Goal: Information Seeking & Learning: Check status

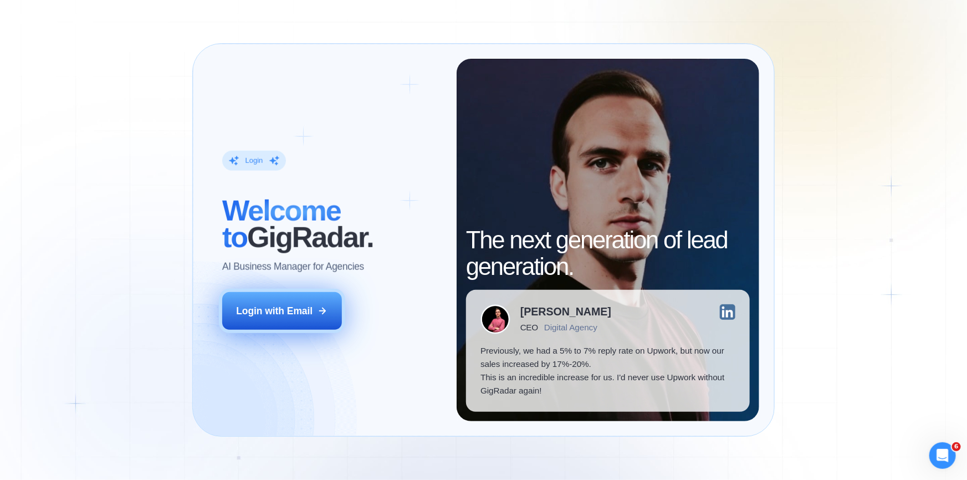
click at [305, 300] on button "Login with Email" at bounding box center [282, 311] width 120 height 38
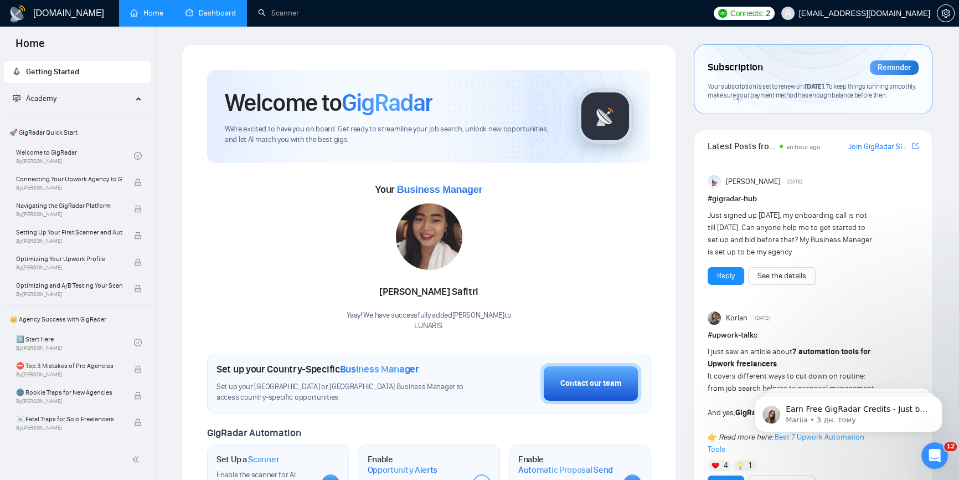
click at [225, 8] on link "Dashboard" at bounding box center [211, 12] width 50 height 9
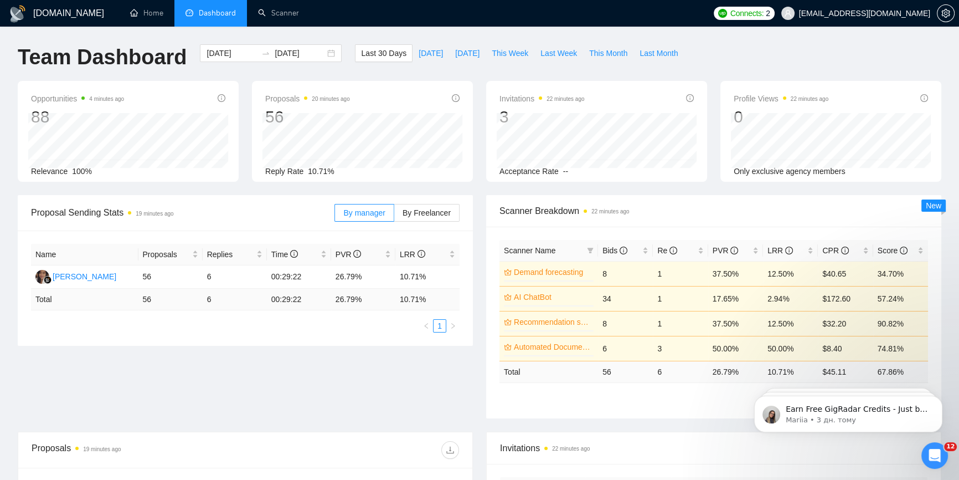
click at [153, 349] on div "Proposal Sending Stats 19 minutes ago By manager By Freelancer Name Proposals R…" at bounding box center [479, 313] width 937 height 237
click at [543, 52] on span "Last Week" at bounding box center [559, 53] width 37 height 12
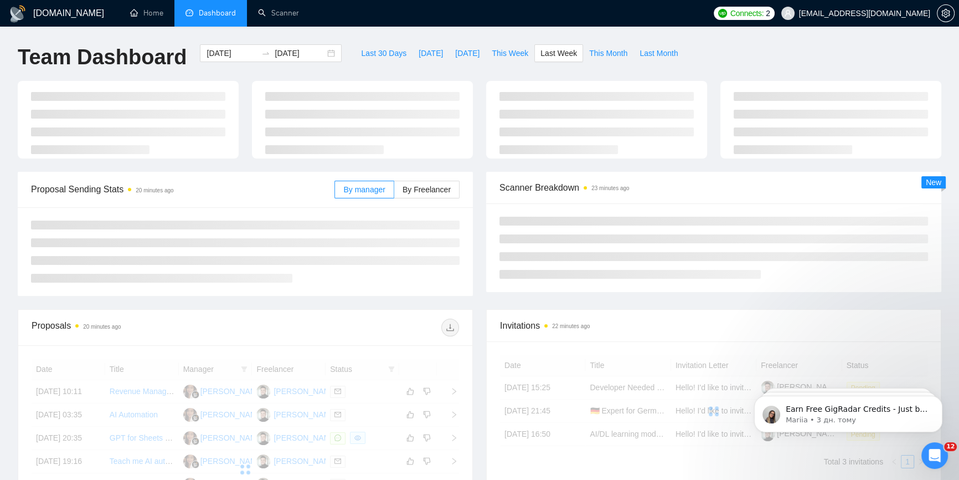
type input "2025-08-18"
type input "2025-08-24"
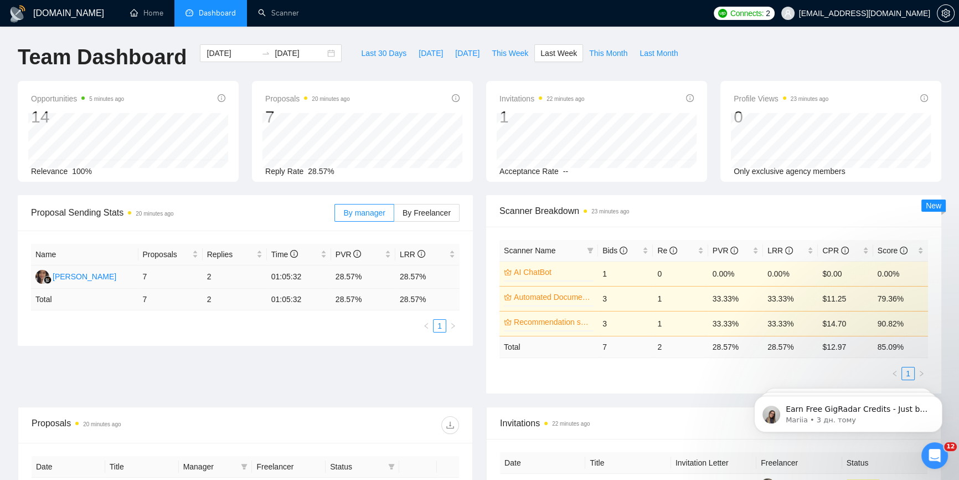
drag, startPoint x: 133, startPoint y: 364, endPoint x: 241, endPoint y: 285, distance: 134.1
click at [131, 366] on div "Proposal Sending Stats 20 minutes ago By manager By Freelancer Name Proposals R…" at bounding box center [479, 301] width 937 height 212
click at [361, 52] on span "Last 30 Days" at bounding box center [383, 53] width 45 height 12
type input "2025-07-30"
type input "2025-08-29"
